Goal: Navigation & Orientation: Find specific page/section

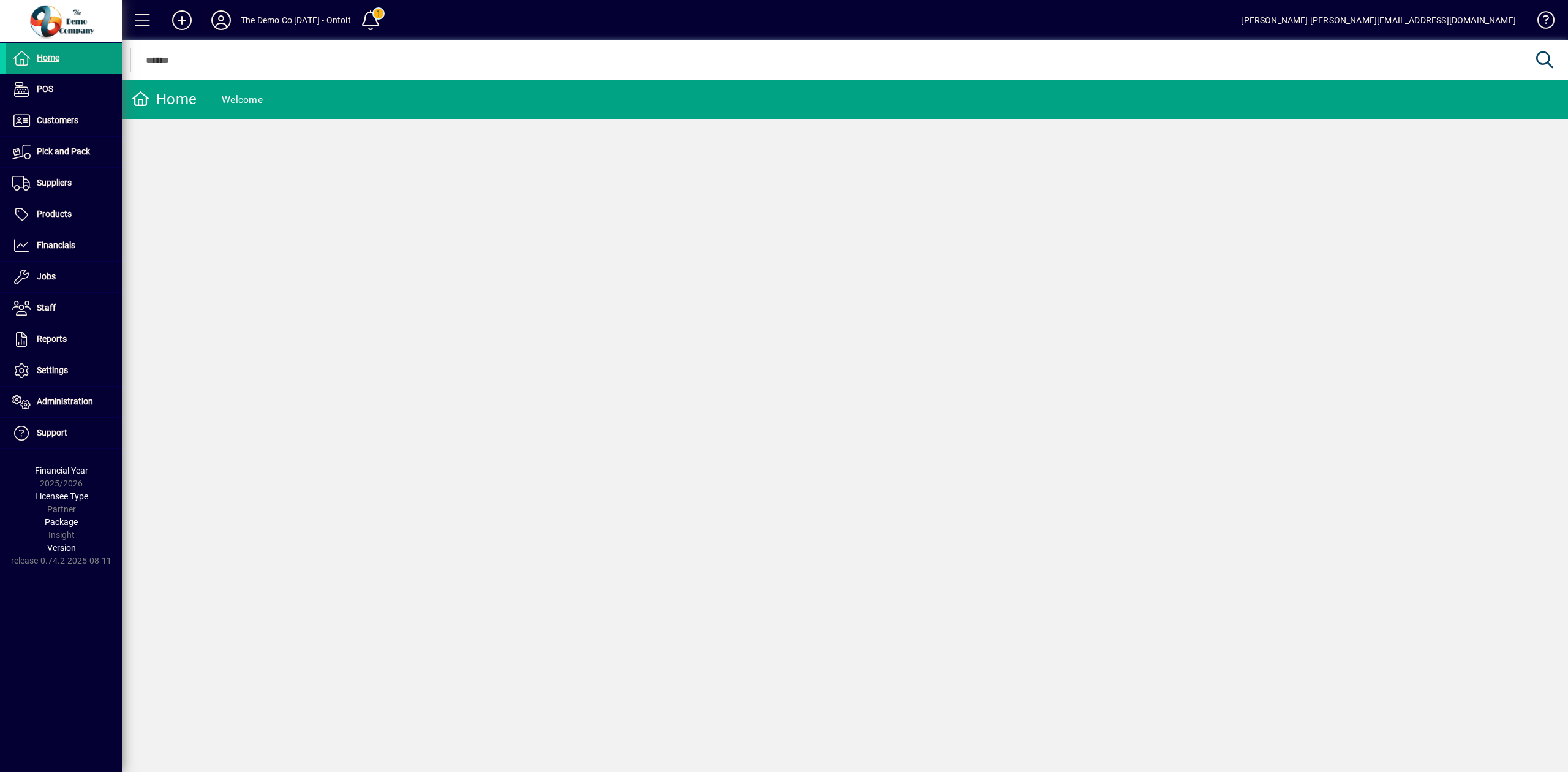
click at [219, 20] on icon at bounding box center [221, 20] width 24 height 19
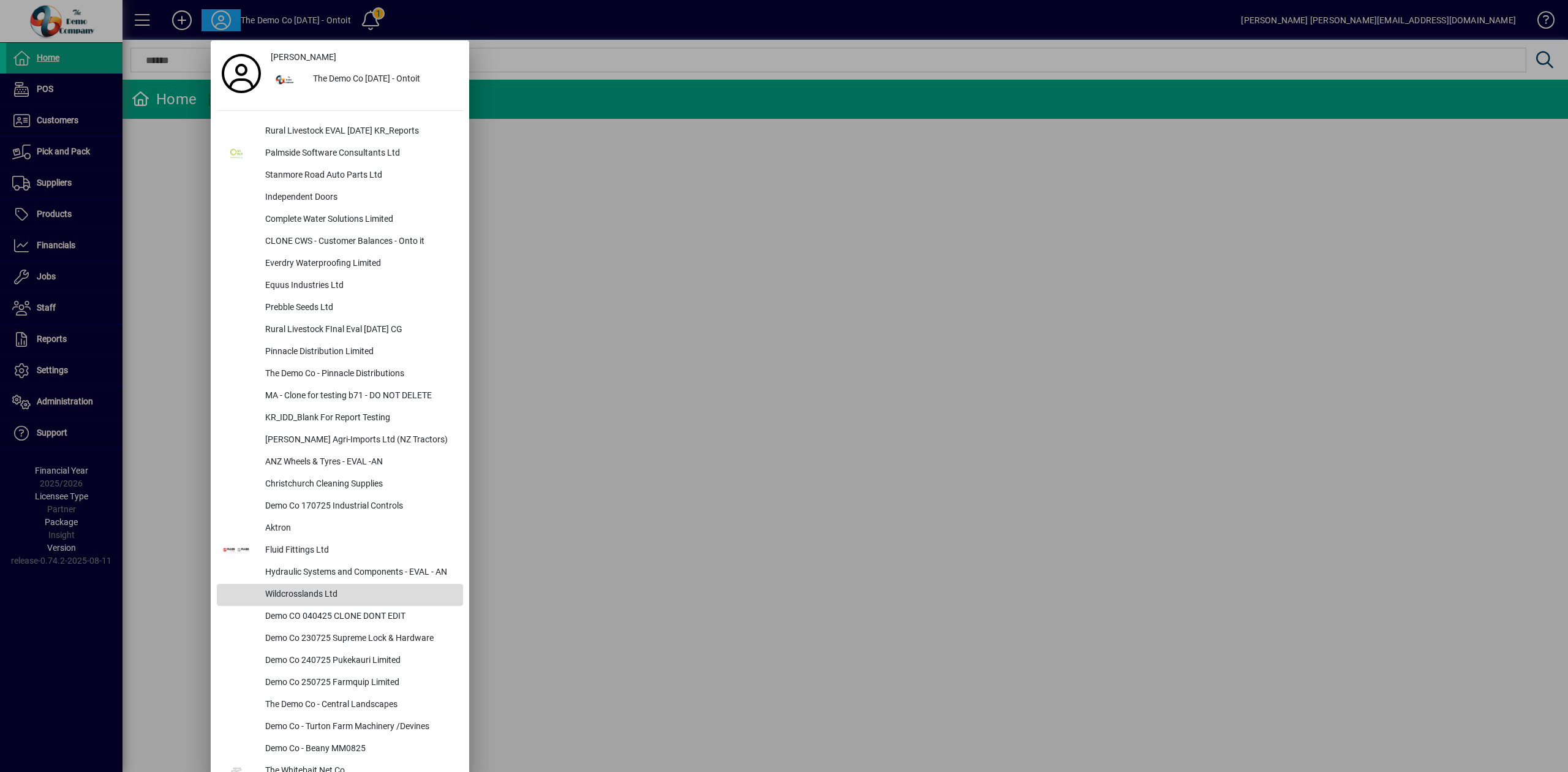
click at [336, 589] on div "Wildcrosslands Ltd" at bounding box center [359, 595] width 207 height 22
